Goal: Find specific page/section: Find specific page/section

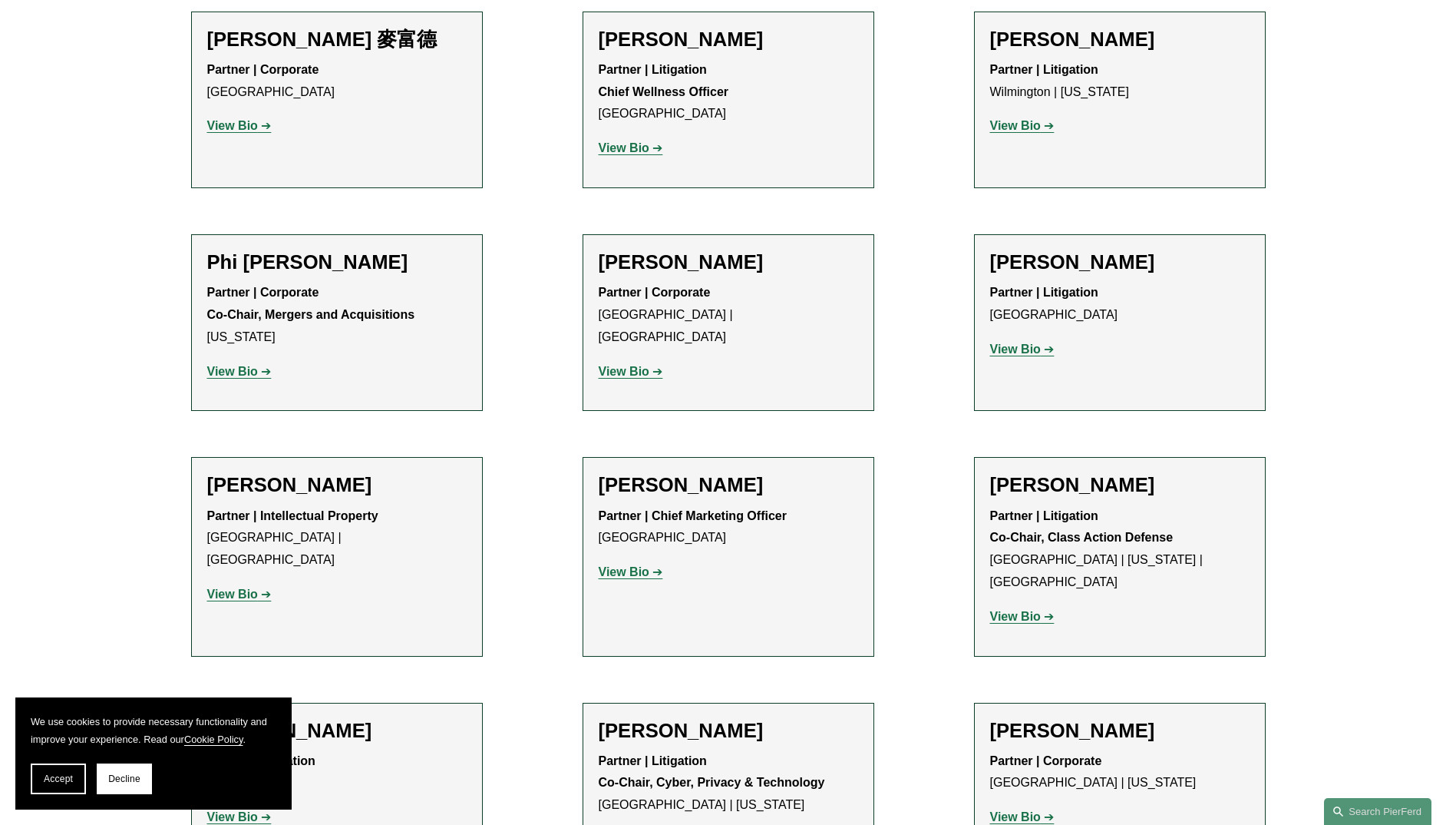
scroll to position [12976, 0]
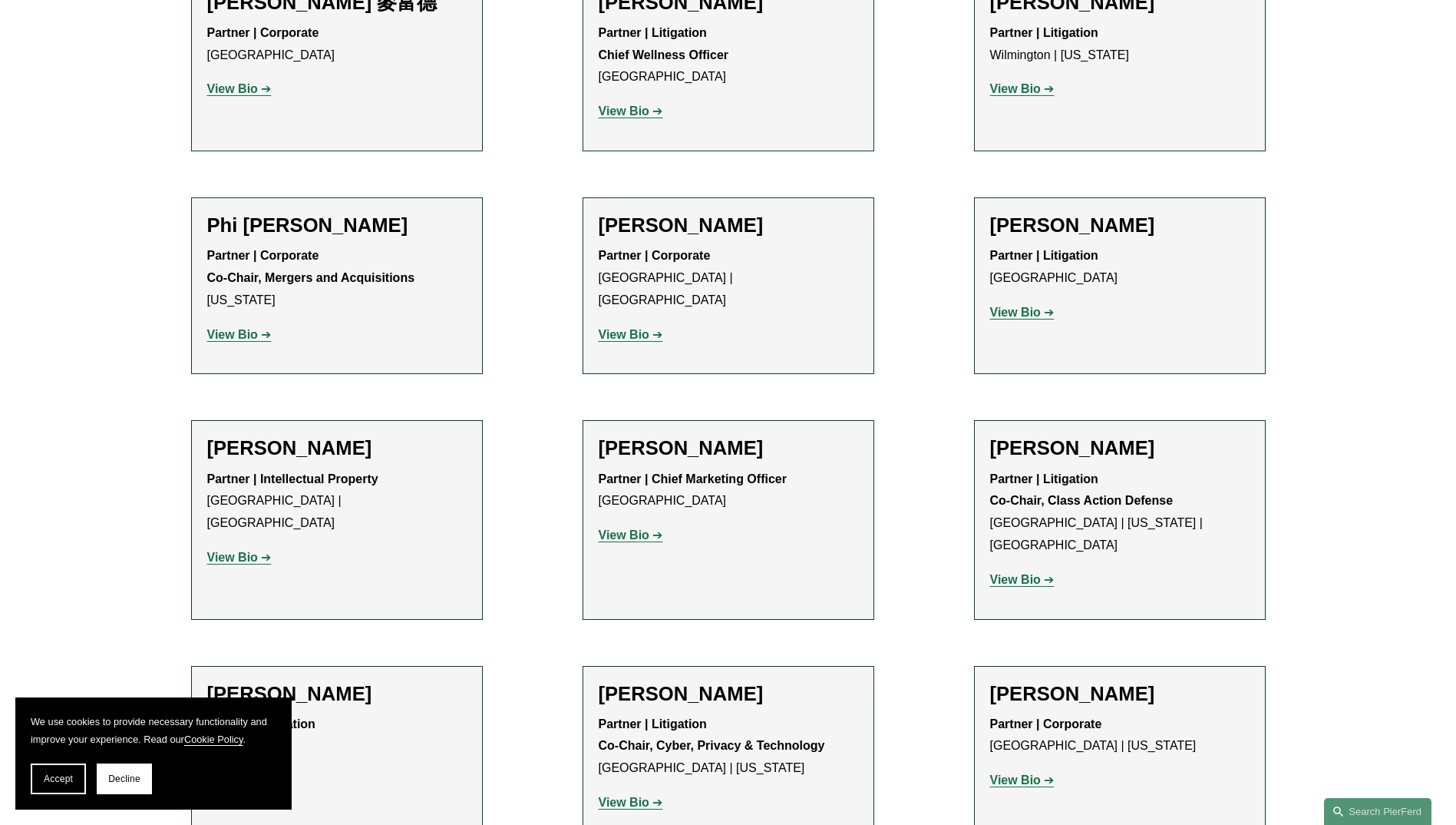
drag, startPoint x: 260, startPoint y: 580, endPoint x: 207, endPoint y: 580, distance: 53.0
copy p "[GEOGRAPHIC_DATA]"
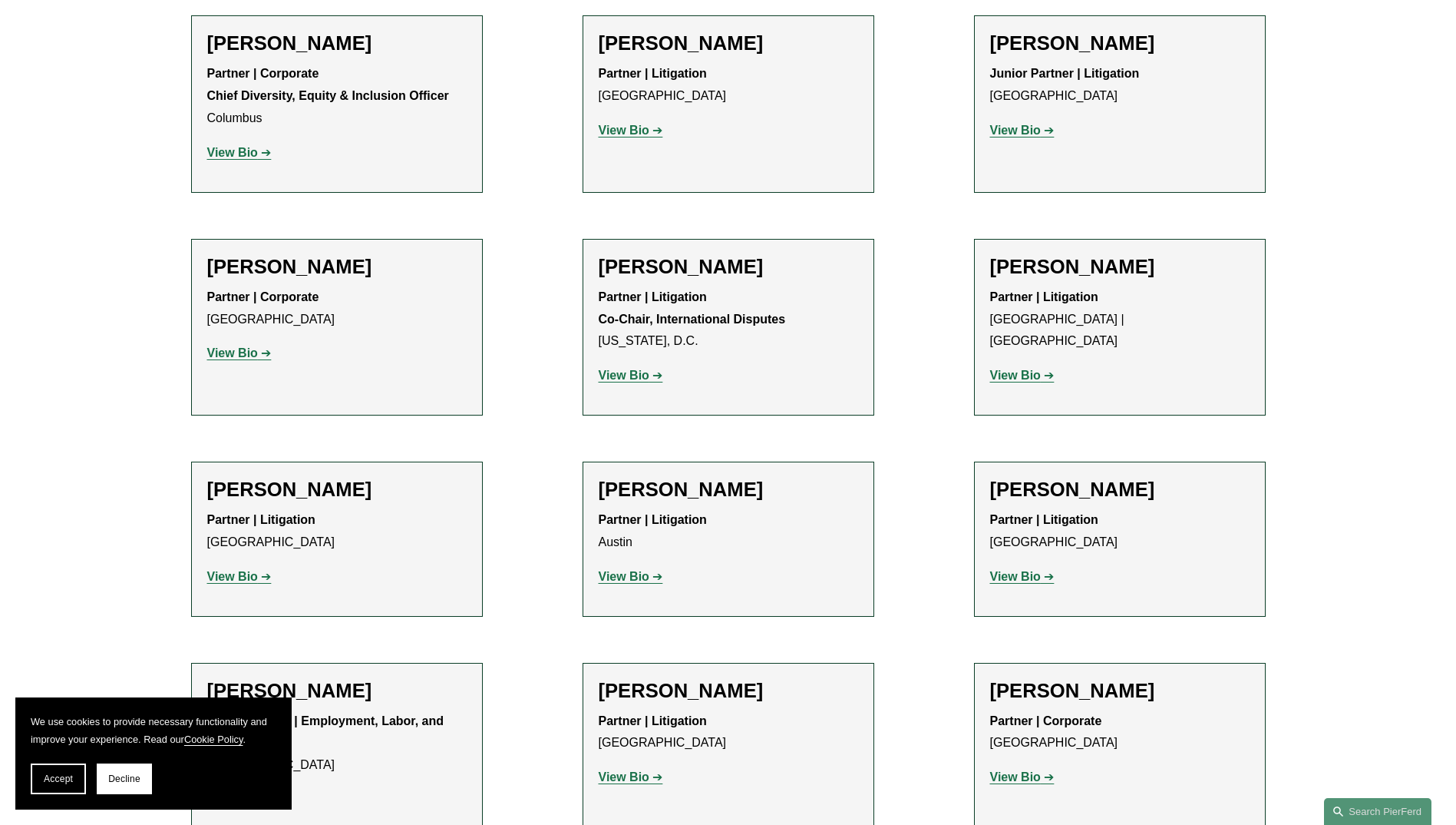
scroll to position [0, 0]
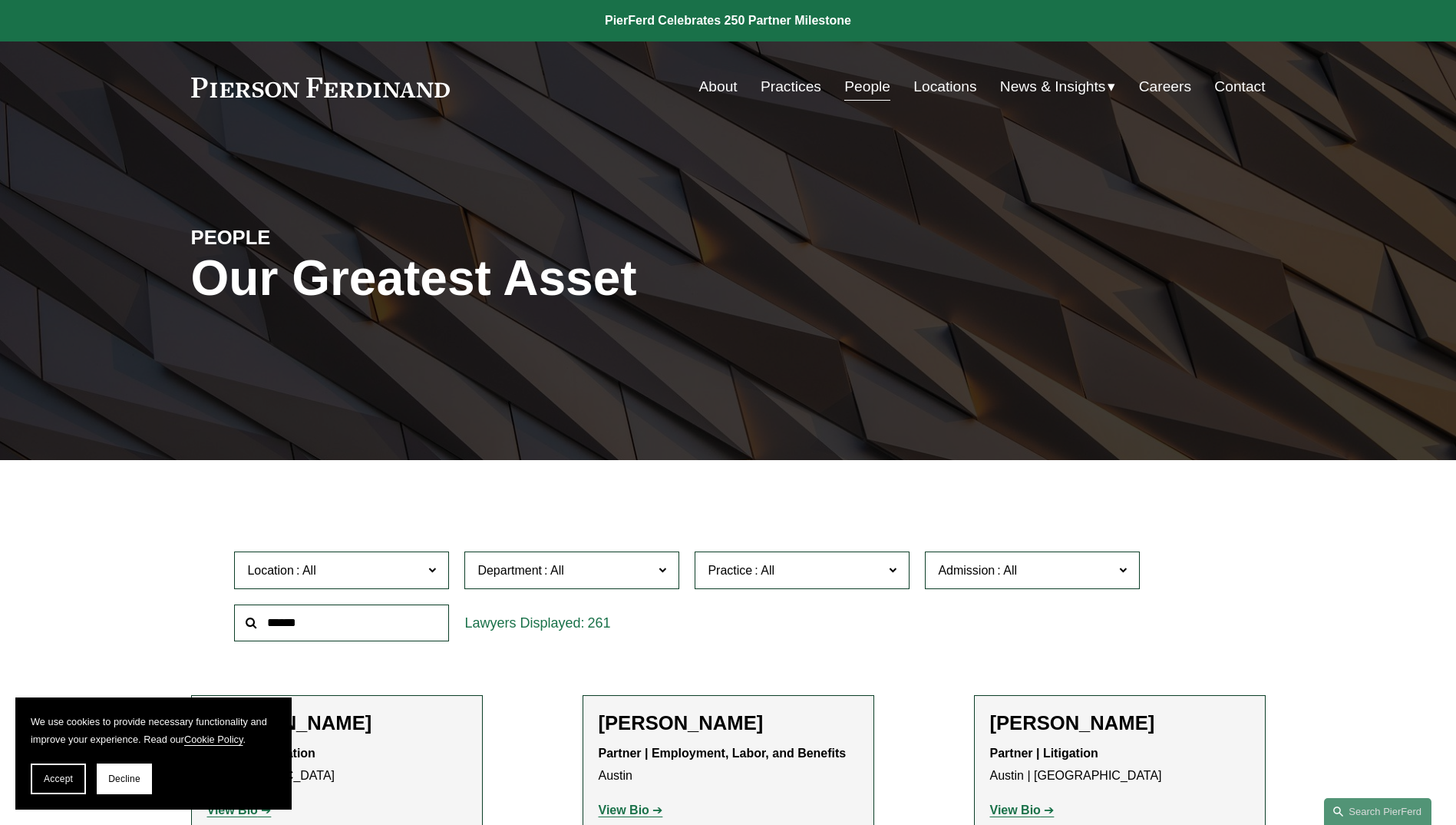
click at [344, 573] on span "Location" at bounding box center [335, 570] width 176 height 20
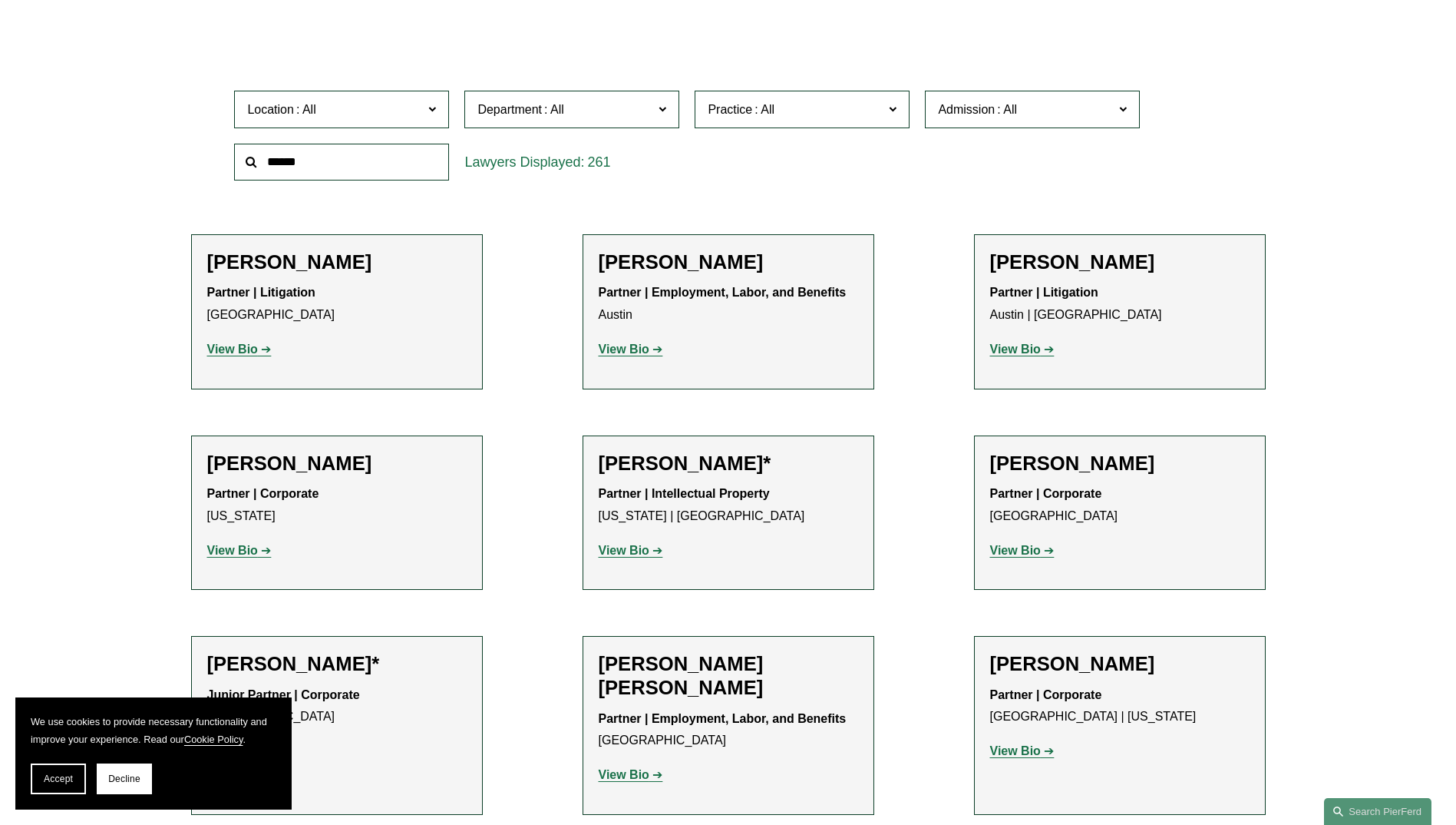
scroll to position [461, 0]
click at [0, 0] on link "[GEOGRAPHIC_DATA]" at bounding box center [0, 0] width 0 height 0
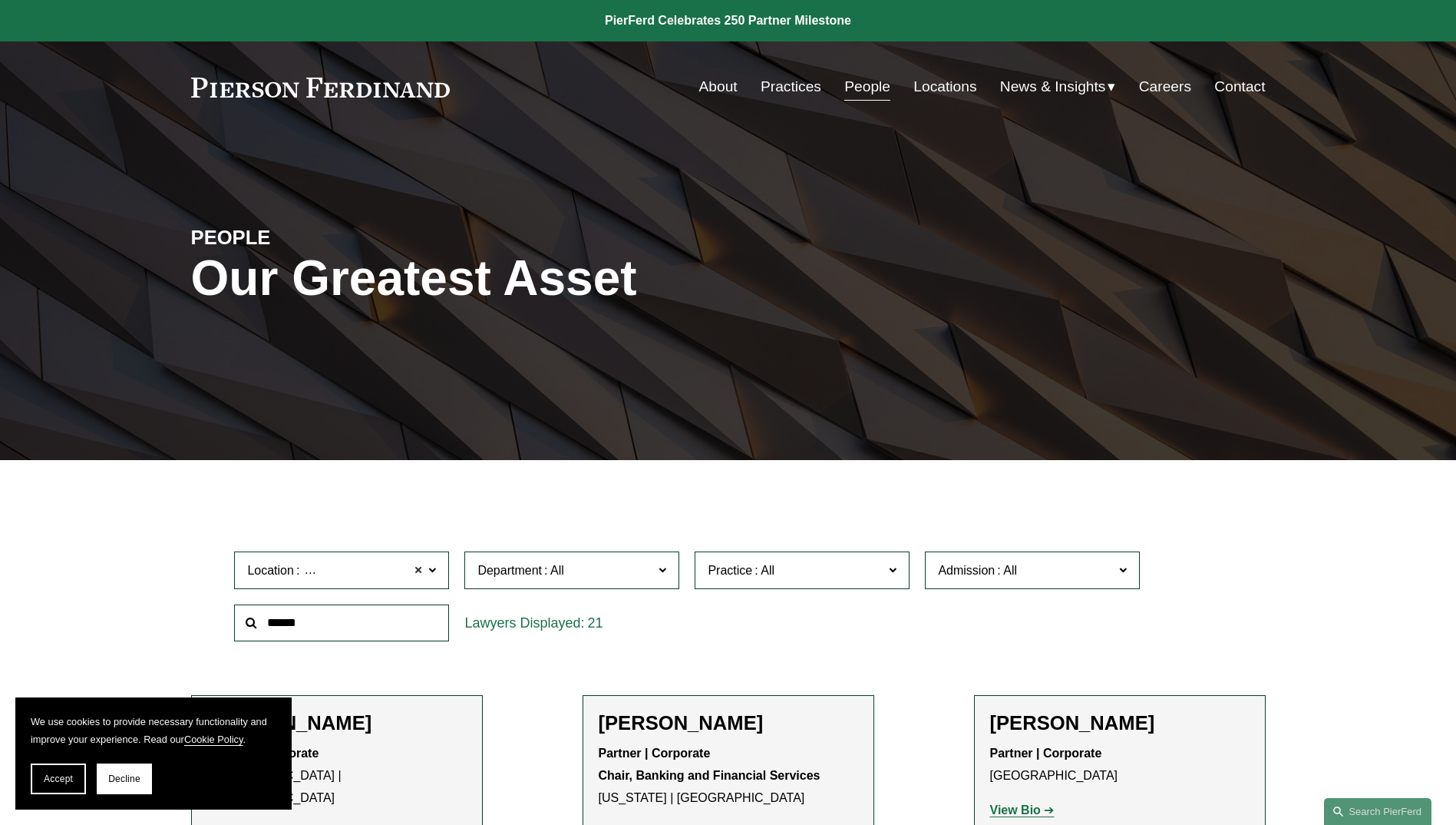
click at [417, 567] on span at bounding box center [418, 569] width 9 height 20
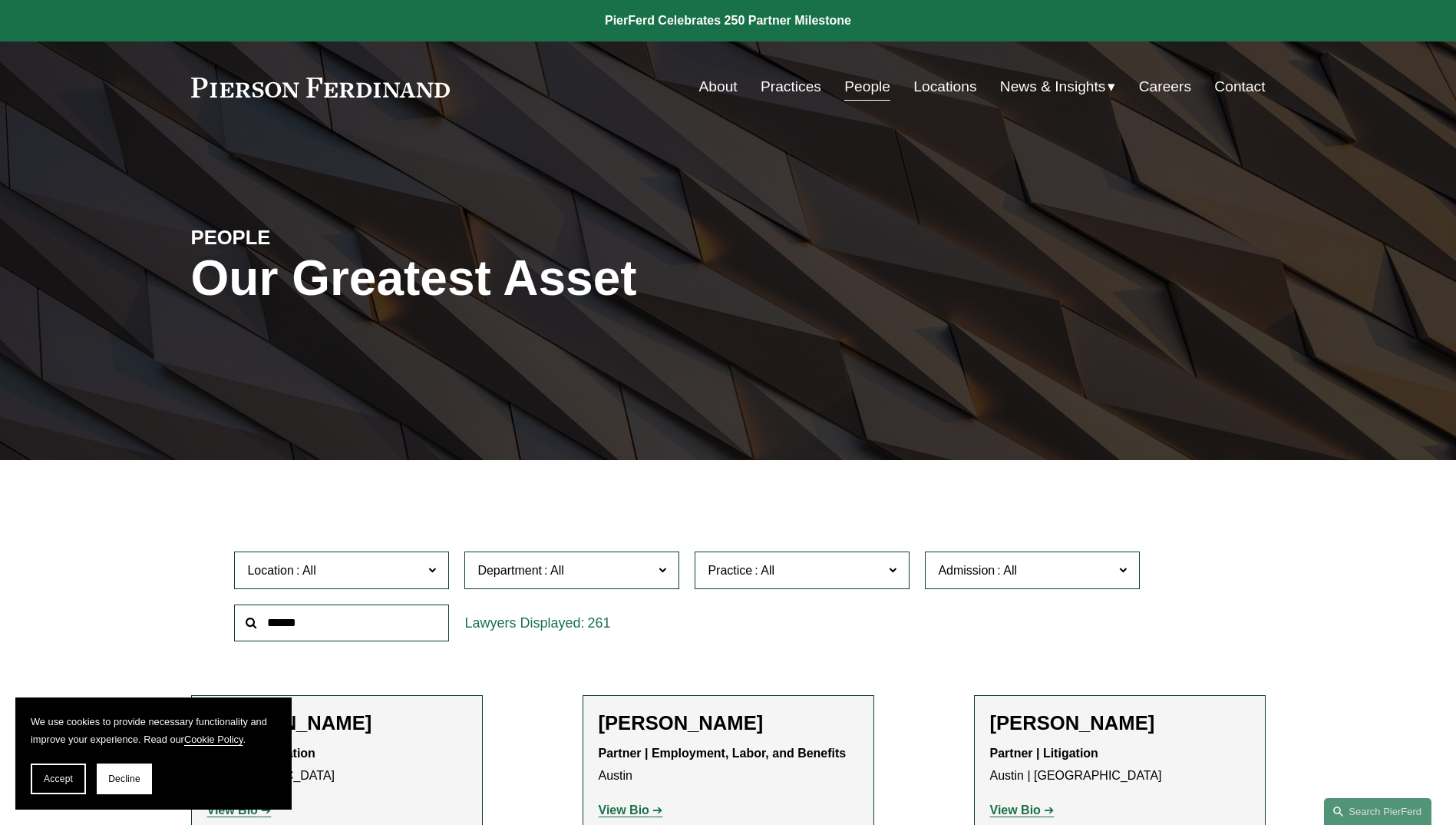
click at [422, 566] on span "Location" at bounding box center [335, 570] width 176 height 20
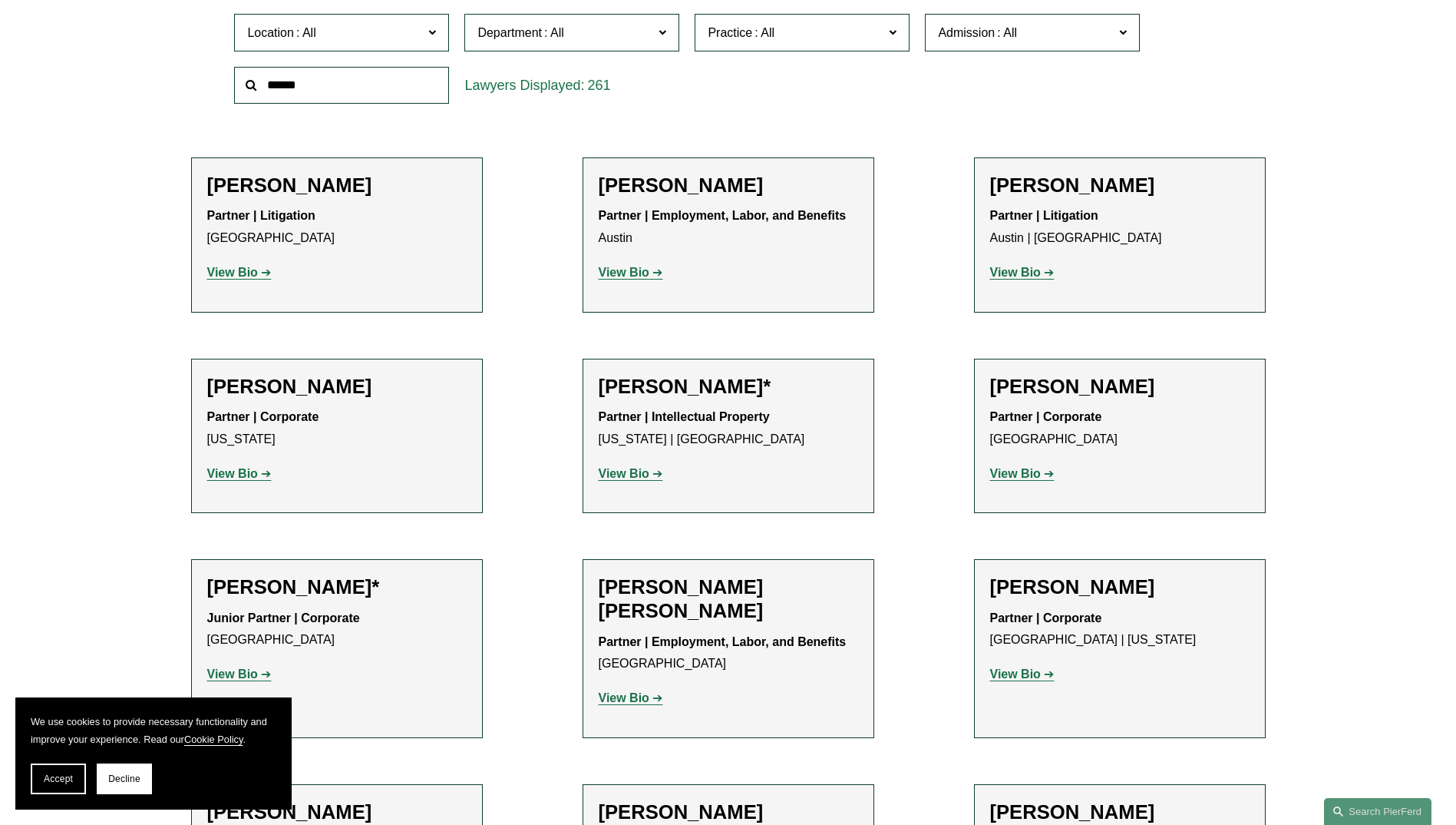
scroll to position [633, 0]
click at [0, 0] on link "[GEOGRAPHIC_DATA]" at bounding box center [0, 0] width 0 height 0
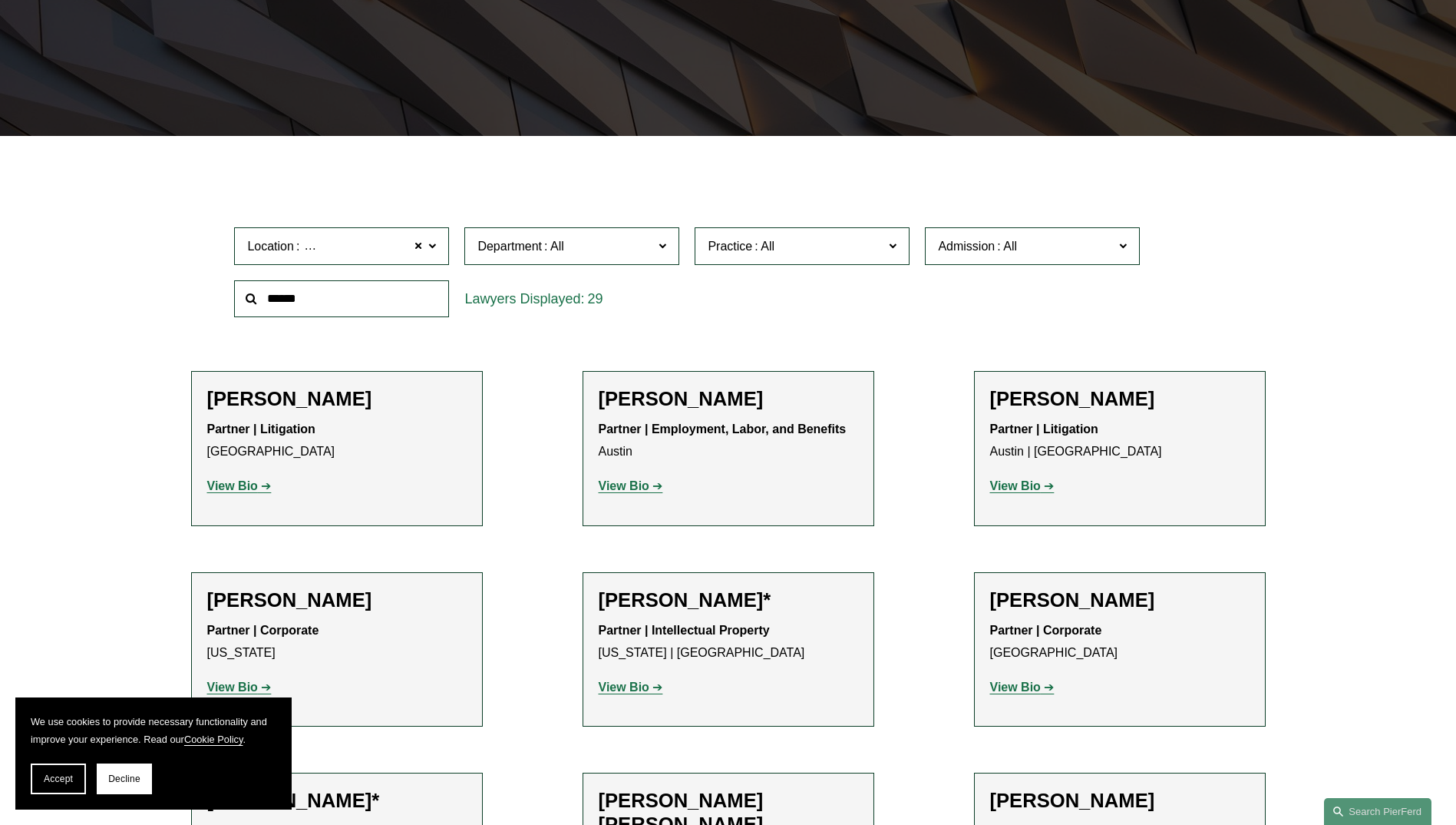
scroll to position [306, 0]
